Goal: Find specific page/section: Find specific page/section

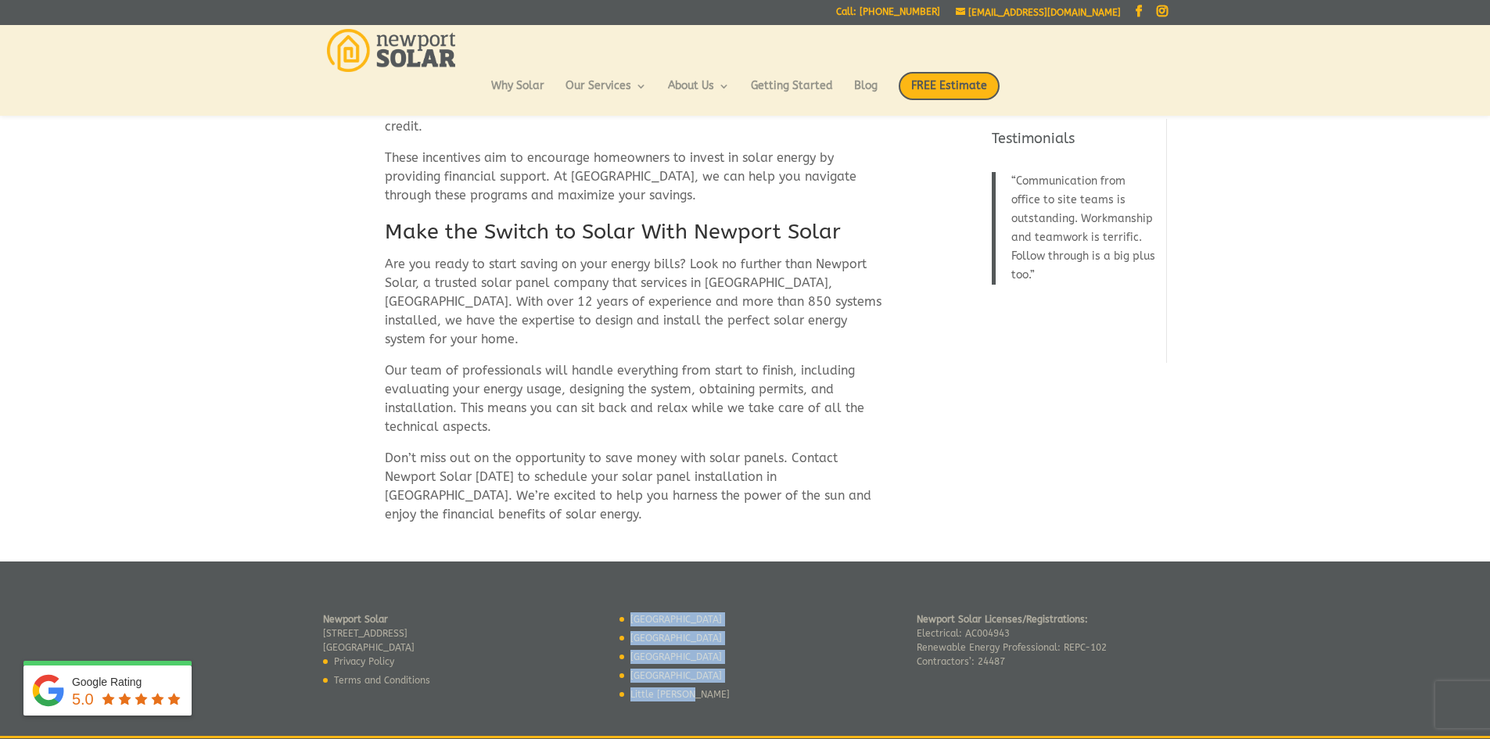
drag, startPoint x: 747, startPoint y: 647, endPoint x: 696, endPoint y: 639, distance: 51.5
click at [696, 639] on div "Jamestown Middletown Newport Portsmouth Little Compton" at bounding box center [745, 660] width 250 height 94
copy ul "Jamestown Middletown Newport Portsmouth Little Compton"
click at [654, 633] on link "[GEOGRAPHIC_DATA]" at bounding box center [677, 638] width 92 height 11
click at [654, 652] on link "[GEOGRAPHIC_DATA]" at bounding box center [677, 657] width 92 height 11
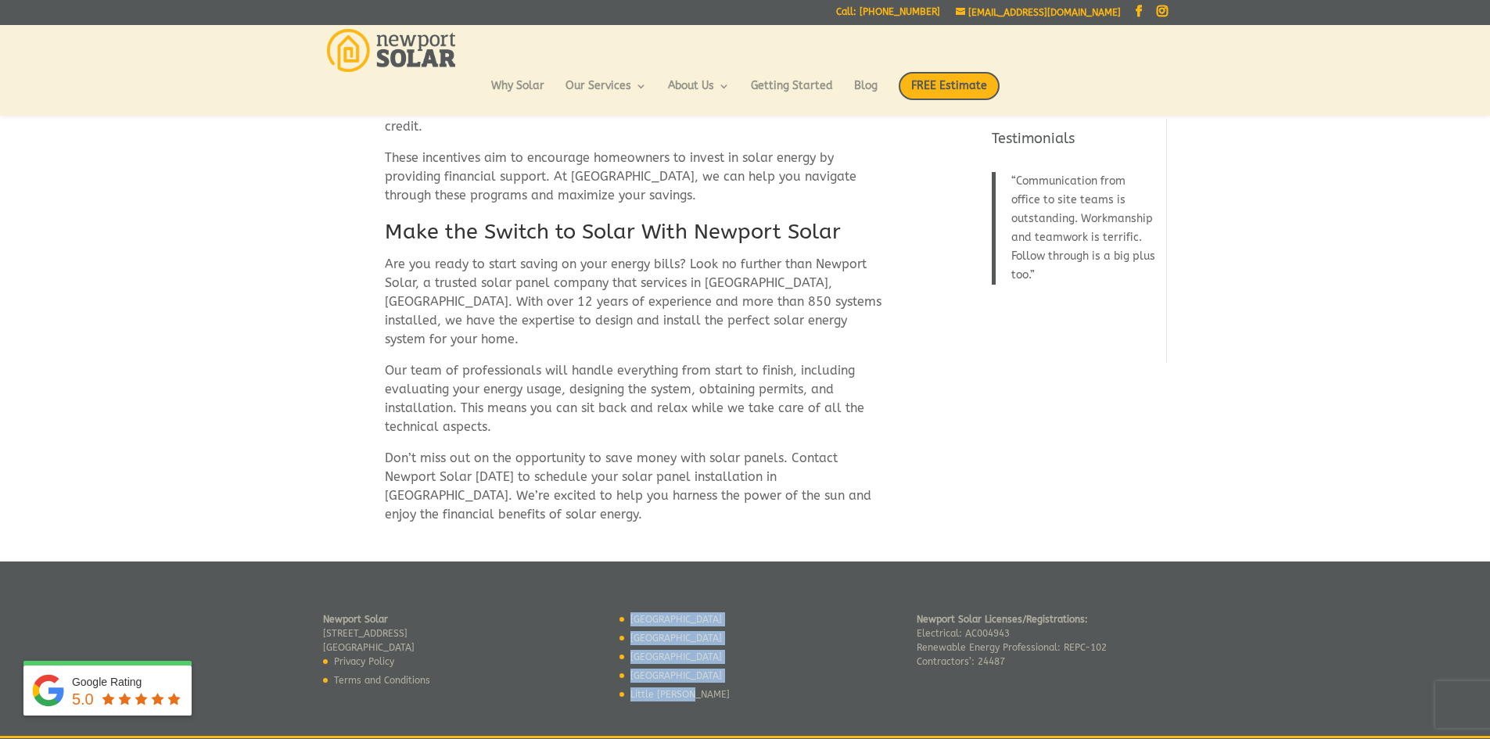
click at [654, 671] on link "[GEOGRAPHIC_DATA]" at bounding box center [677, 676] width 92 height 11
click at [656, 689] on link "Little [PERSON_NAME]" at bounding box center [680, 694] width 99 height 11
click at [638, 614] on link "[GEOGRAPHIC_DATA]" at bounding box center [677, 619] width 92 height 11
